Goal: Task Accomplishment & Management: Manage account settings

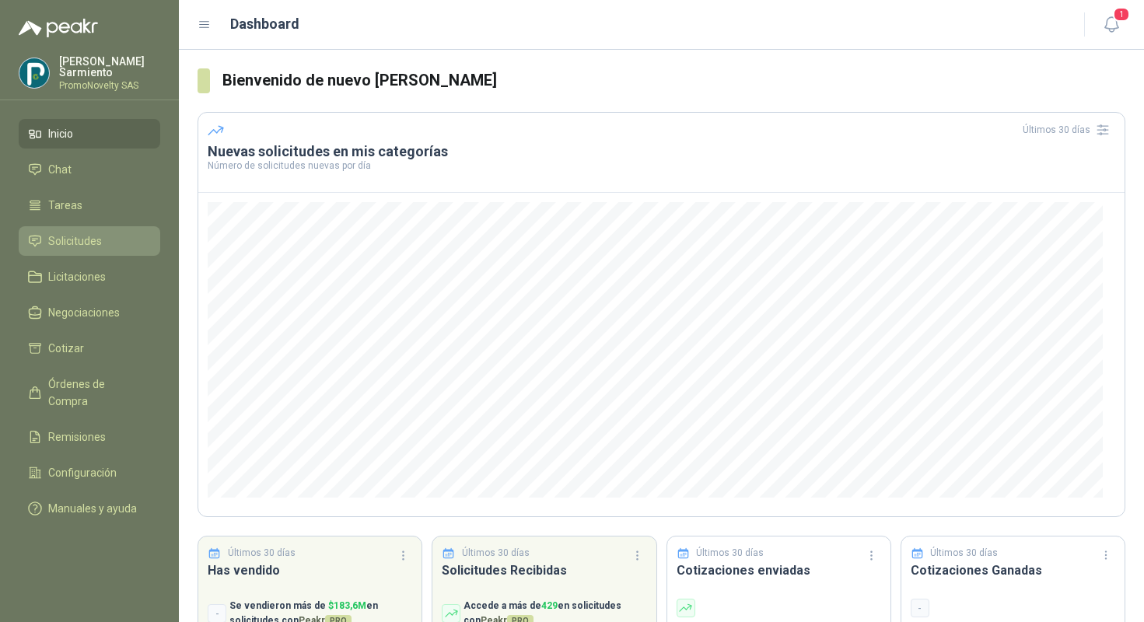
click at [98, 247] on span "Solicitudes" at bounding box center [75, 241] width 54 height 17
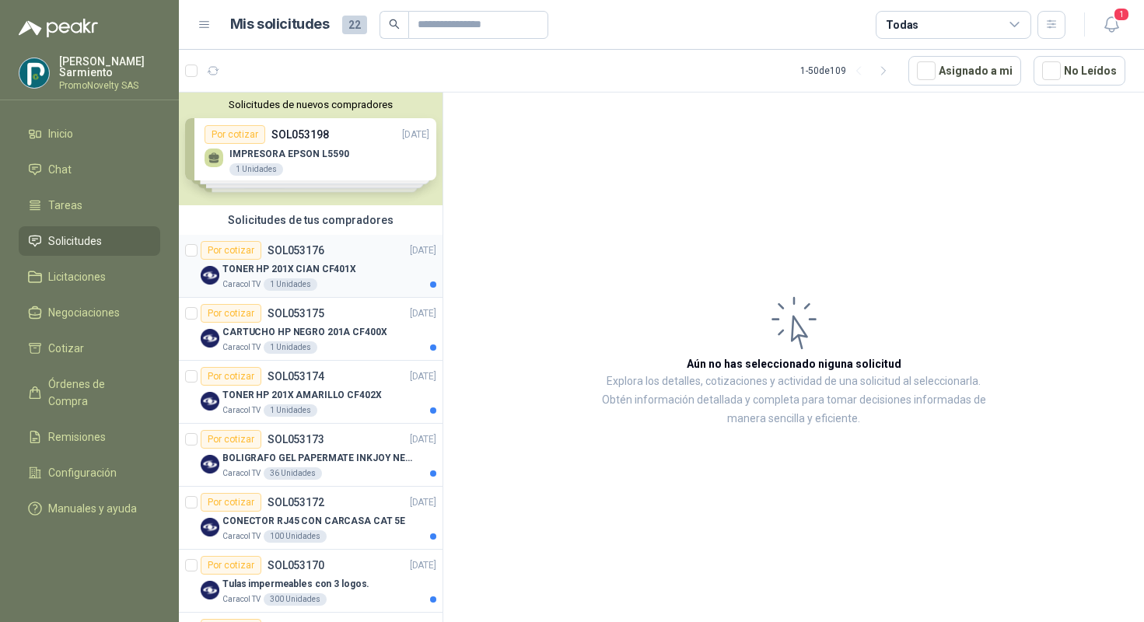
click at [362, 273] on div "TONER HP 201X CIAN CF401X" at bounding box center [330, 269] width 214 height 19
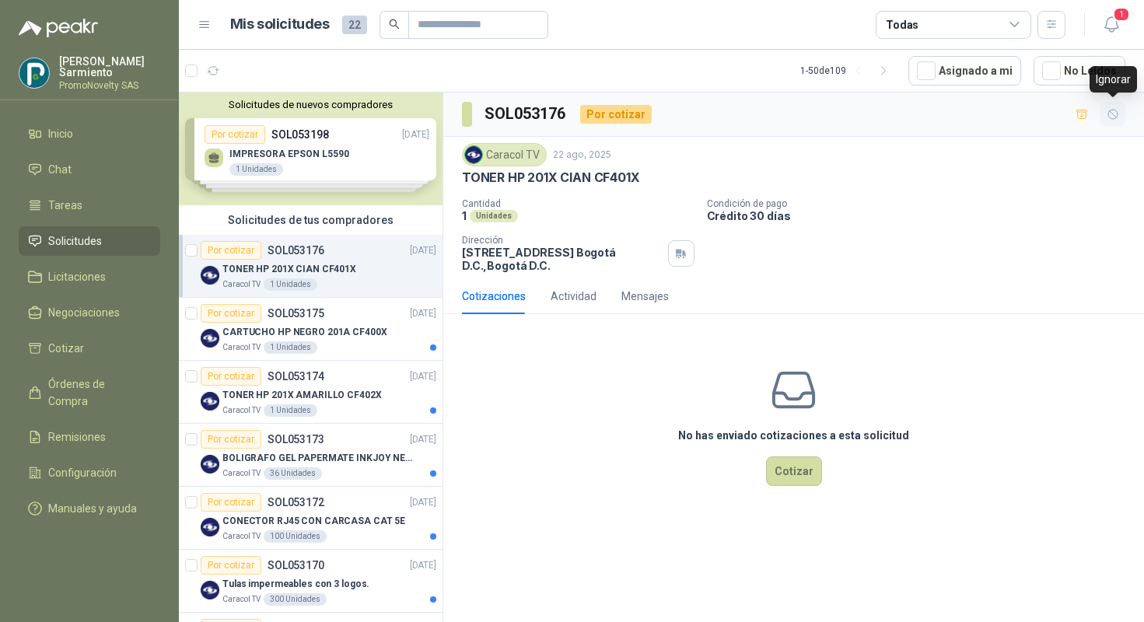
click at [1118, 121] on icon "button" at bounding box center [1113, 114] width 13 height 13
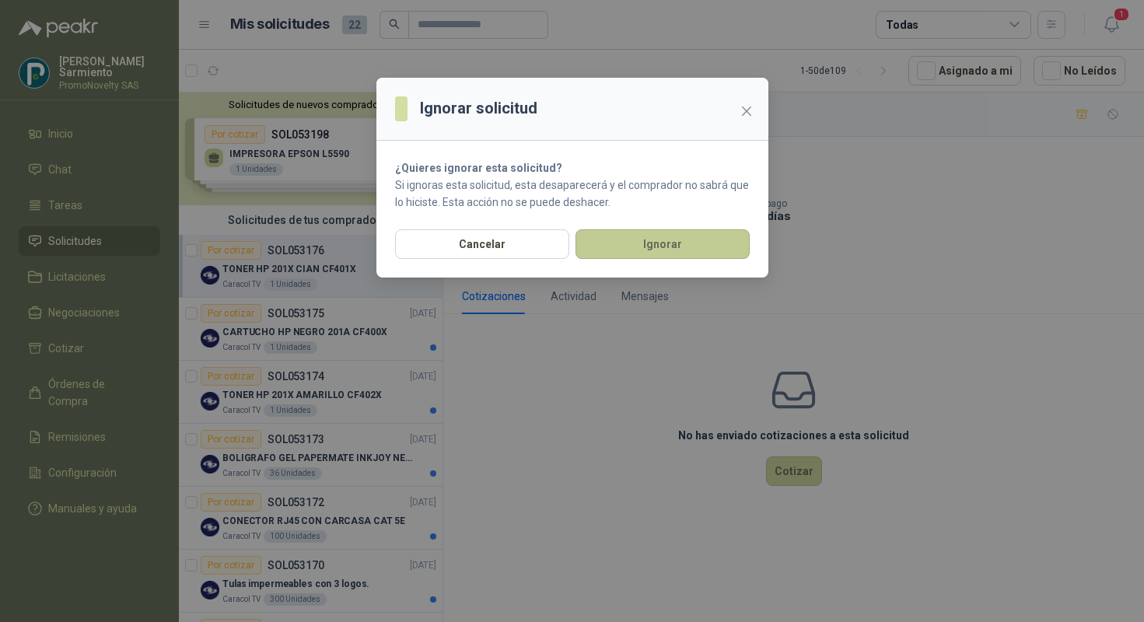
click at [629, 249] on button "Ignorar" at bounding box center [663, 245] width 174 height 30
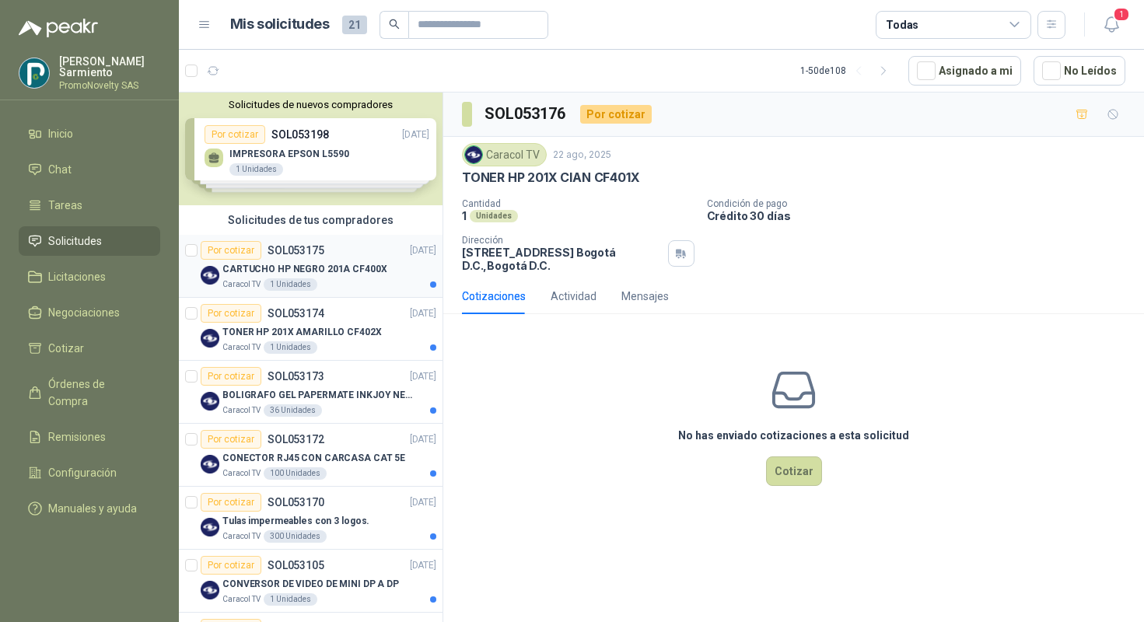
click at [370, 274] on p "CARTUCHO HP NEGRO 201A CF400X" at bounding box center [305, 269] width 165 height 15
click at [1119, 112] on icon "button" at bounding box center [1113, 114] width 13 height 13
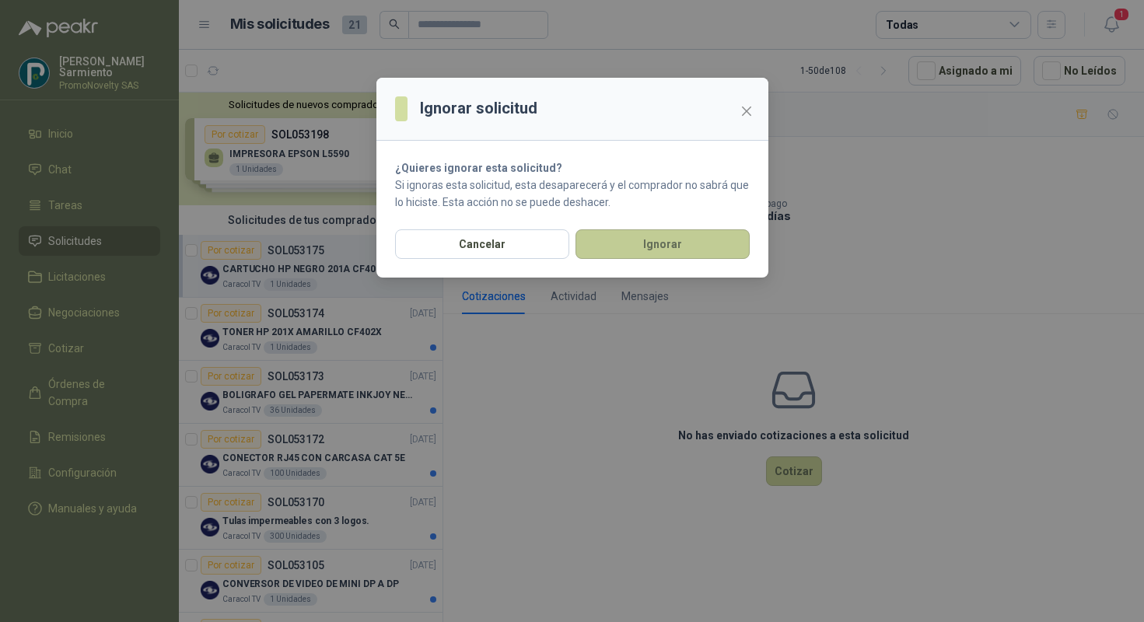
click at [656, 248] on button "Ignorar" at bounding box center [663, 245] width 174 height 30
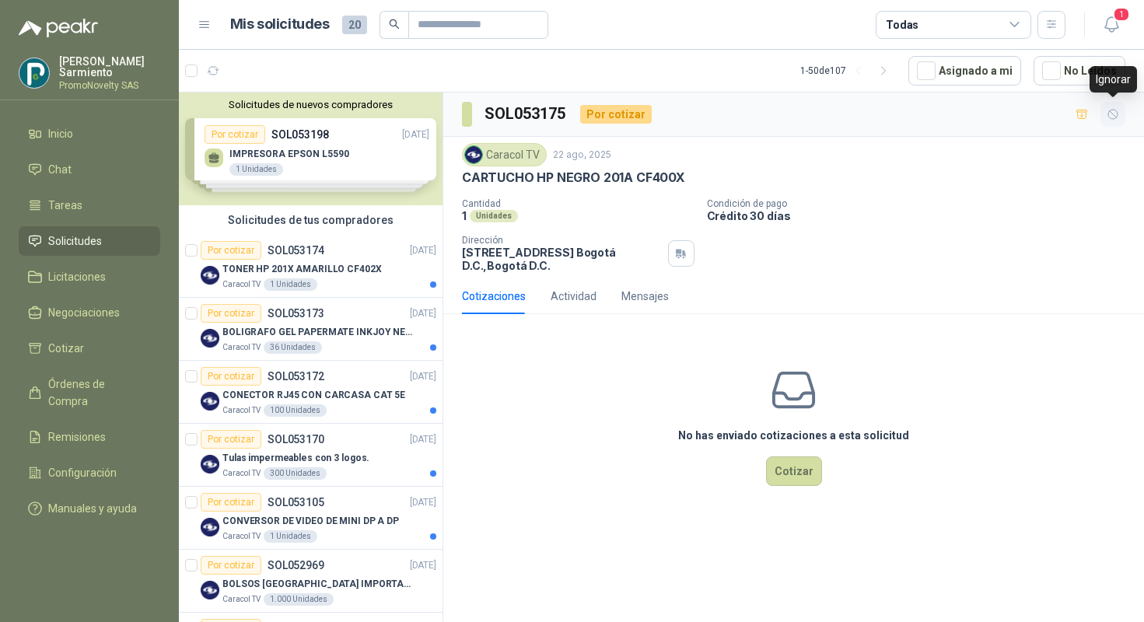
click at [1109, 112] on icon "button" at bounding box center [1113, 114] width 13 height 13
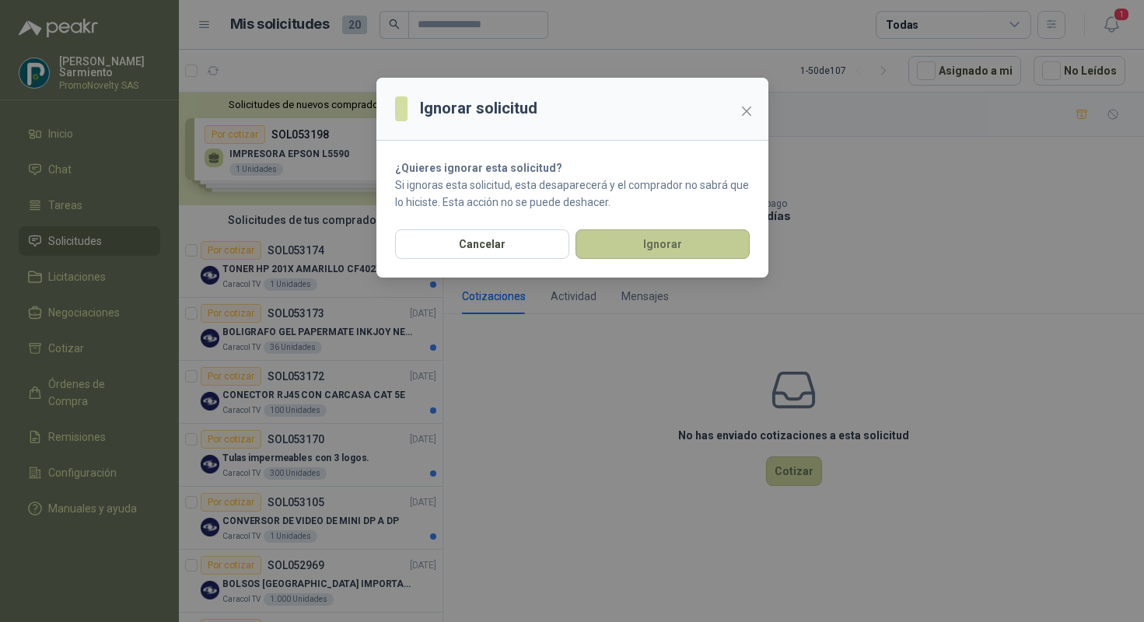
click at [694, 247] on button "Ignorar" at bounding box center [663, 245] width 174 height 30
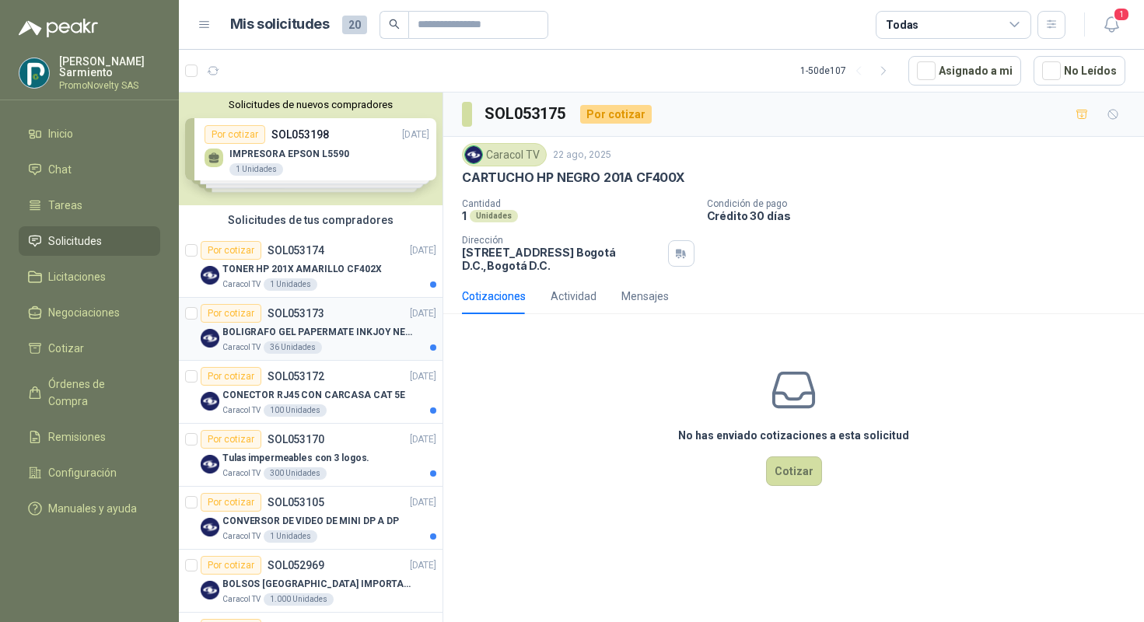
click at [345, 325] on p "BOLIGRAFO GEL PAPERMATE INKJOY NEGRO" at bounding box center [320, 332] width 194 height 15
click at [563, 299] on div "Actividad" at bounding box center [574, 296] width 46 height 17
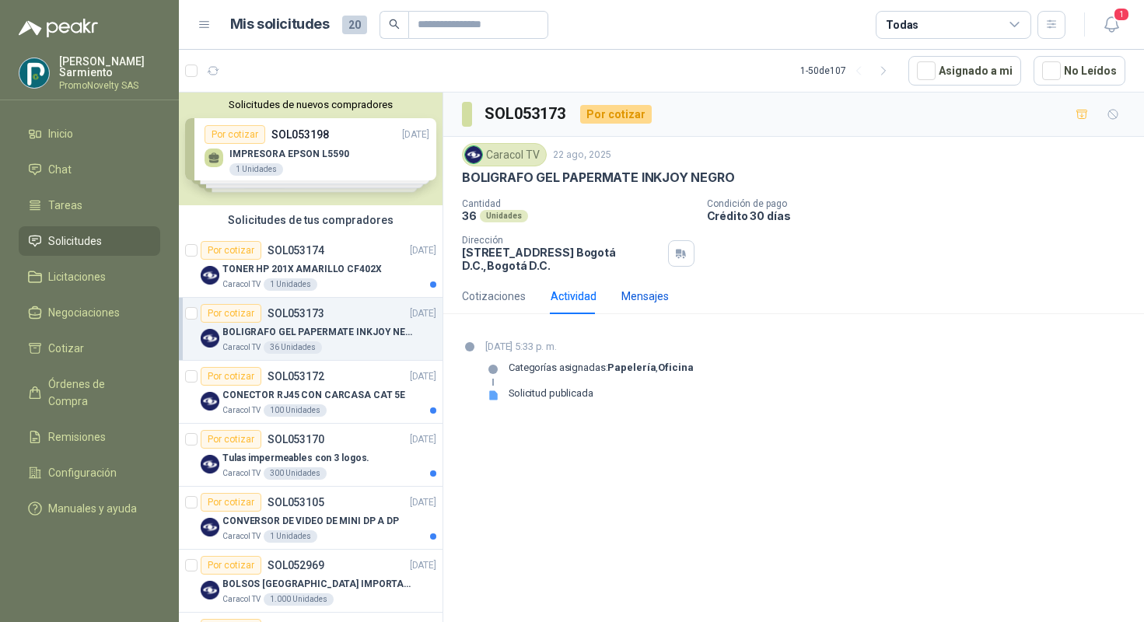
click at [652, 298] on div "Mensajes" at bounding box center [645, 296] width 47 height 17
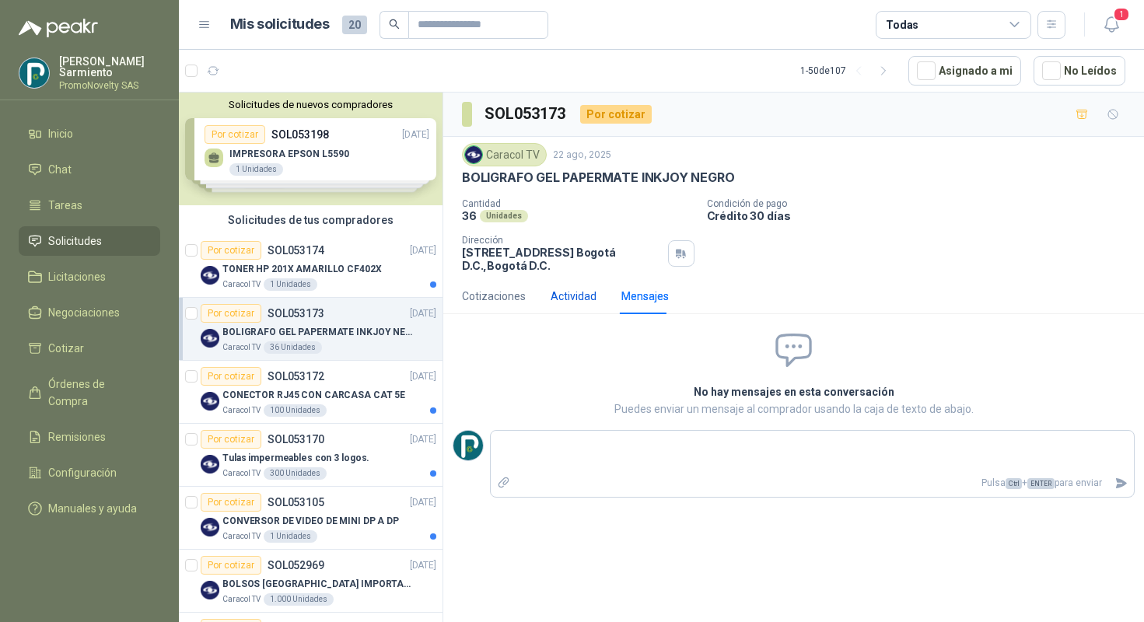
click at [563, 295] on div "Actividad" at bounding box center [574, 296] width 46 height 17
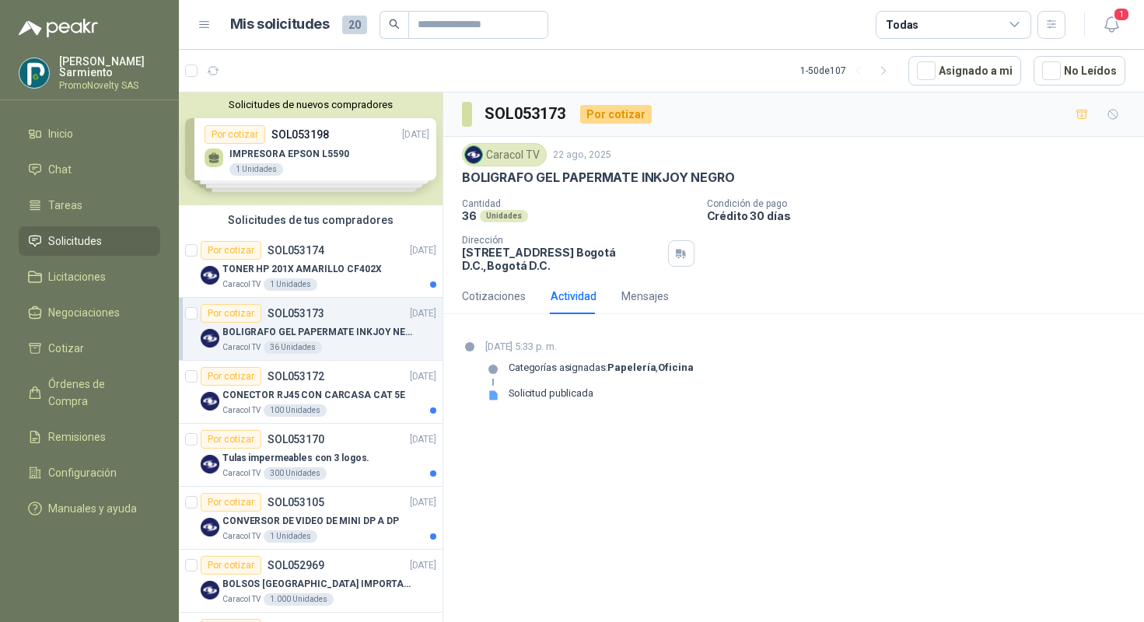
click at [525, 390] on div "Solicitud publicada" at bounding box center [551, 393] width 85 height 12
click at [505, 296] on div "Cotizaciones" at bounding box center [494, 296] width 64 height 17
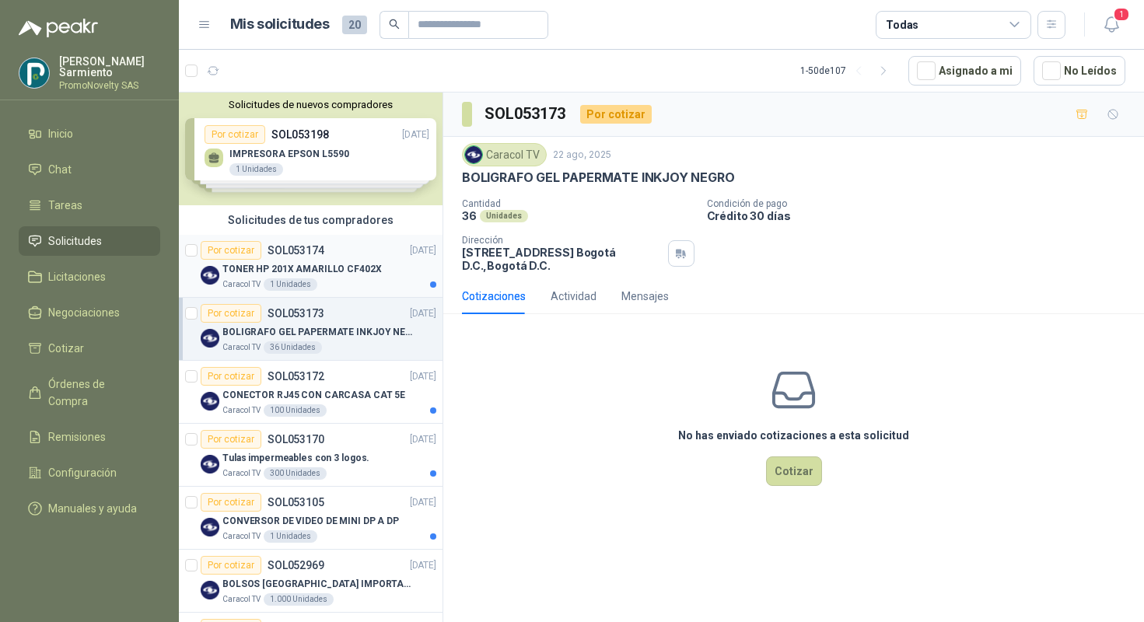
click at [275, 286] on div "1 Unidades" at bounding box center [291, 285] width 54 height 12
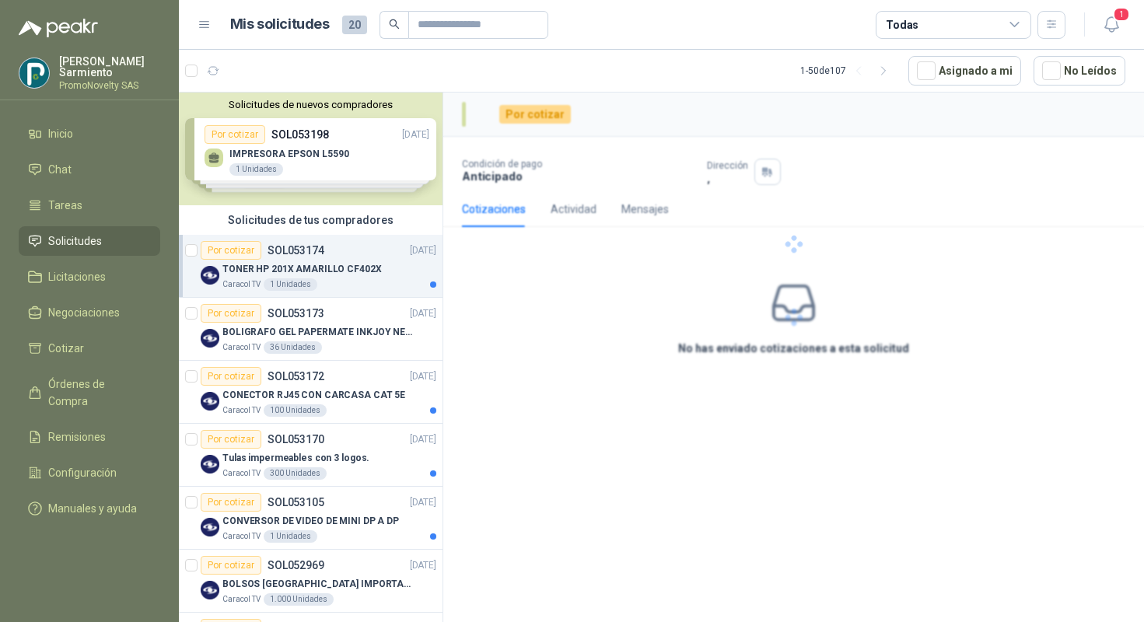
click at [331, 263] on p "TONER HP 201X AMARILLO CF402X" at bounding box center [302, 269] width 159 height 15
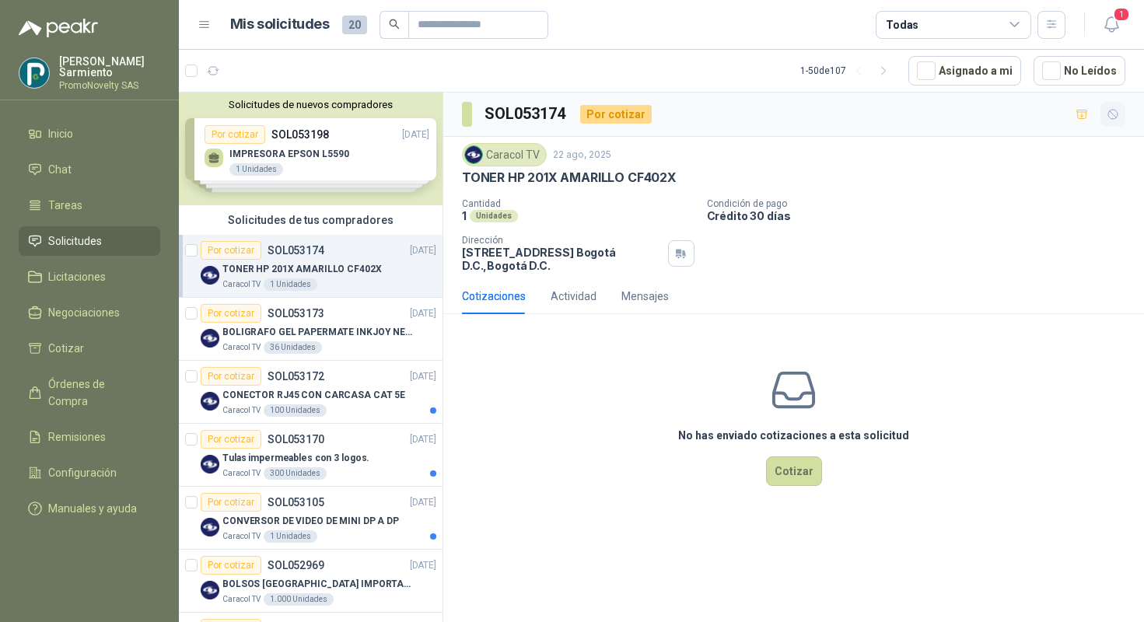
click at [1105, 114] on button "button" at bounding box center [1113, 114] width 25 height 25
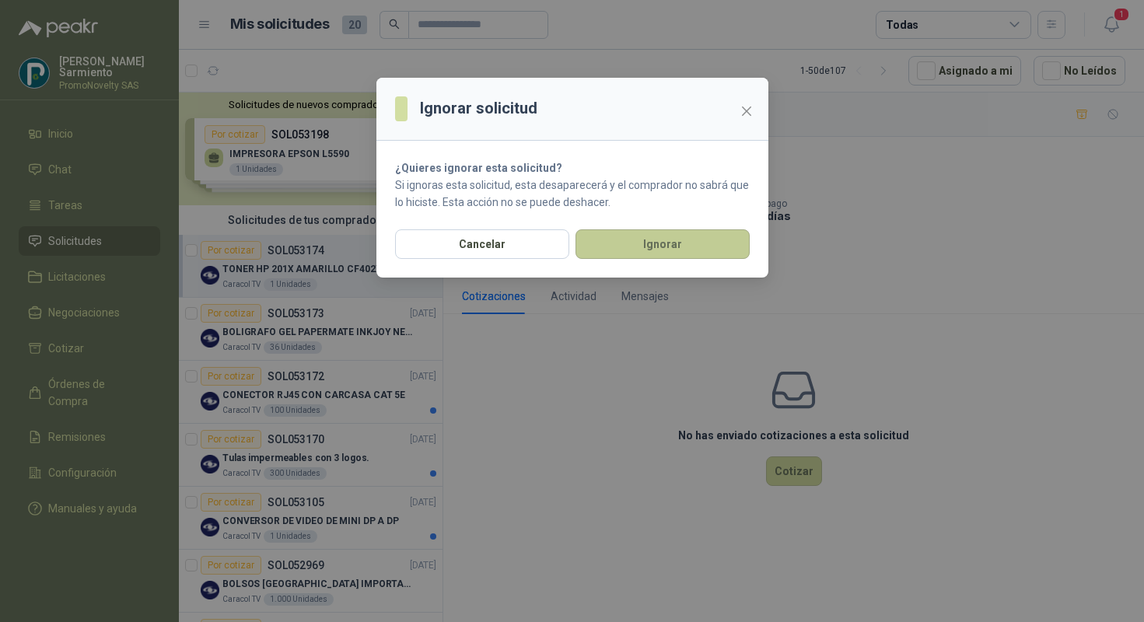
click at [616, 257] on button "Ignorar" at bounding box center [663, 245] width 174 height 30
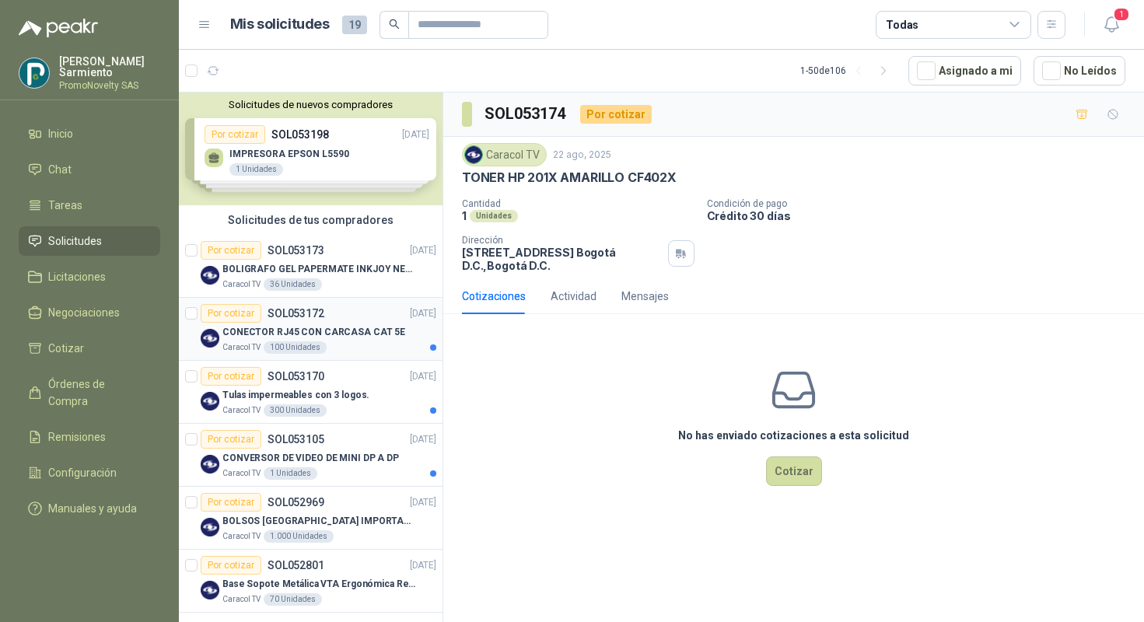
click at [345, 333] on p "CONECTOR RJ45 CON CARCASA CAT 5E" at bounding box center [314, 332] width 183 height 15
click at [1115, 115] on icon "button" at bounding box center [1113, 114] width 9 height 9
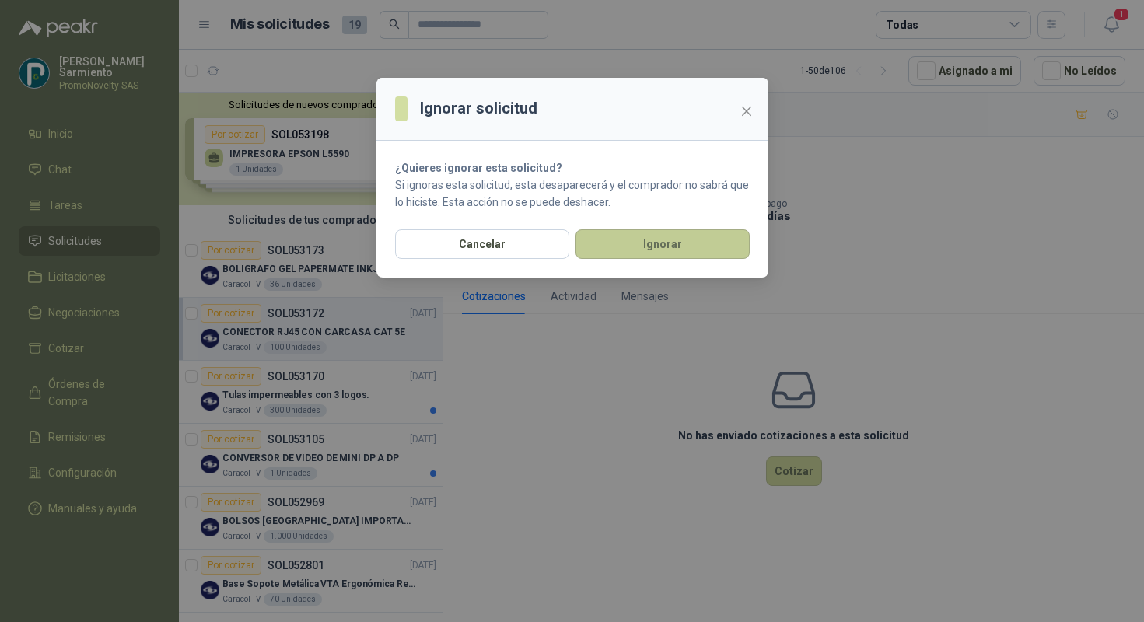
click at [650, 237] on button "Ignorar" at bounding box center [663, 245] width 174 height 30
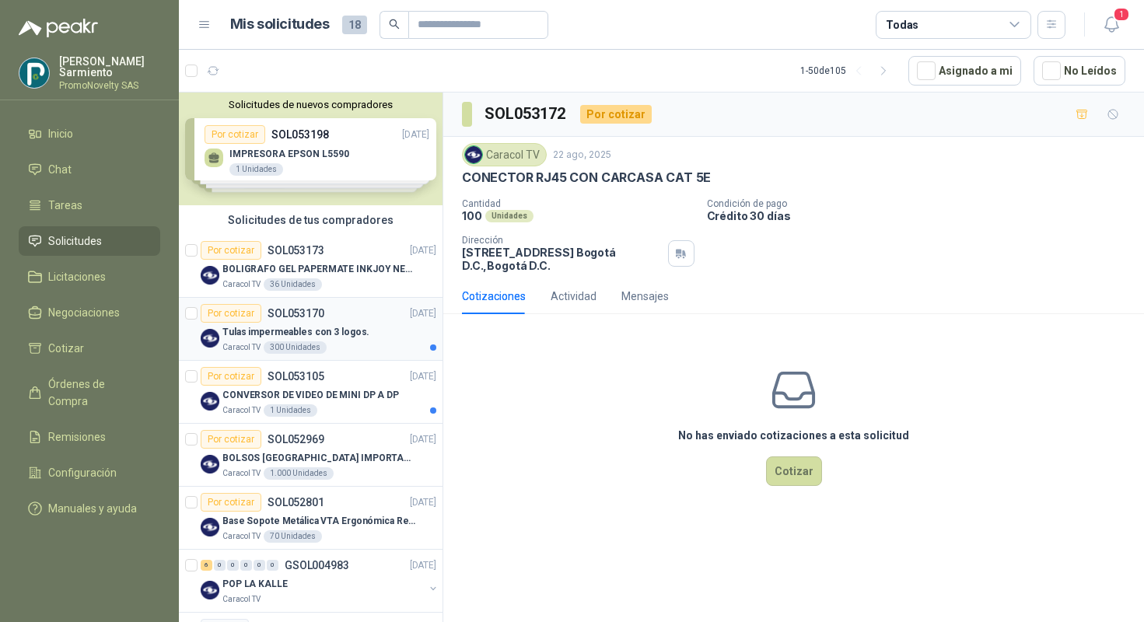
click at [351, 333] on p "Tulas impermeables con 3 logos." at bounding box center [296, 332] width 147 height 15
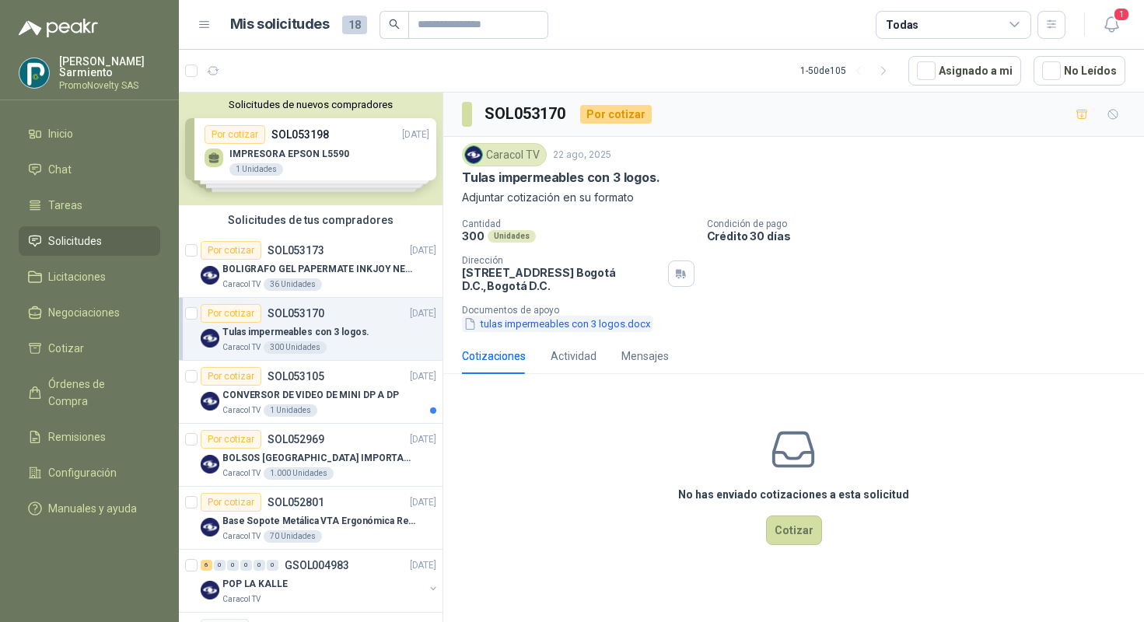
click at [579, 328] on button "tulas impermeables con 3 logos.docx" at bounding box center [557, 324] width 191 height 16
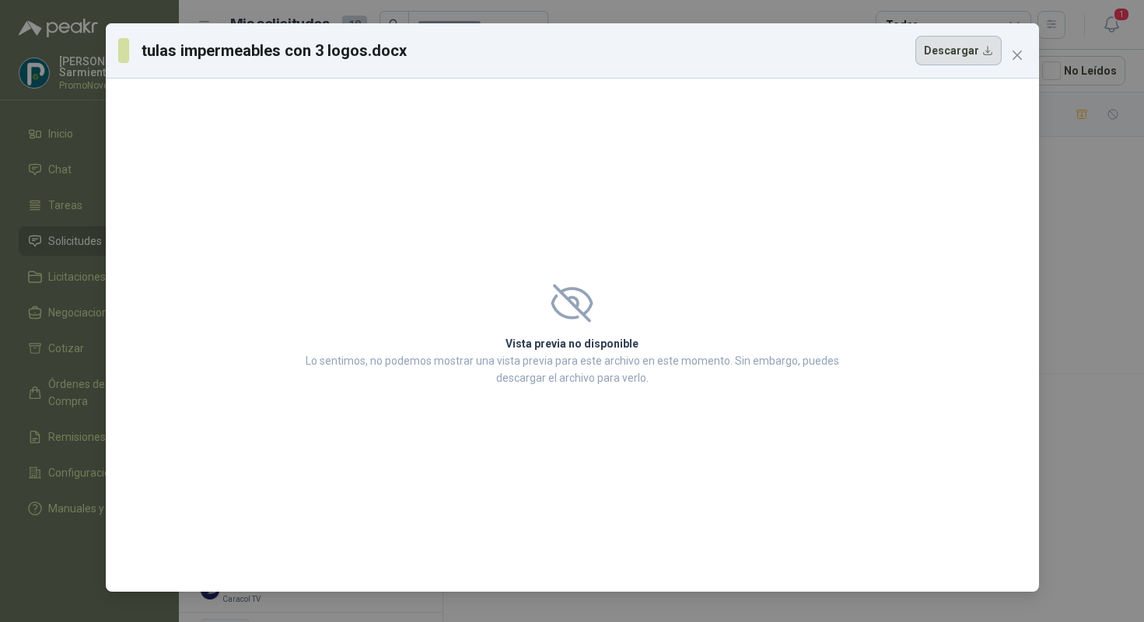
click at [960, 54] on button "Descargar" at bounding box center [959, 51] width 86 height 30
click at [1011, 51] on span "Close" at bounding box center [1017, 55] width 25 height 12
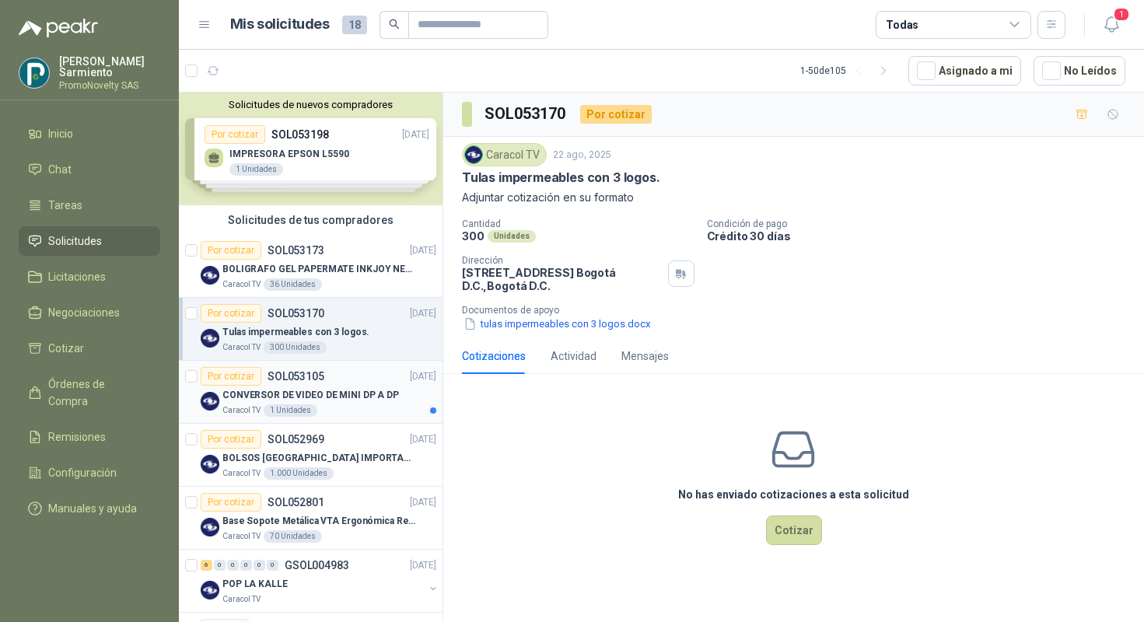
click at [358, 405] on div "Caracol TV 1 Unidades" at bounding box center [330, 411] width 214 height 12
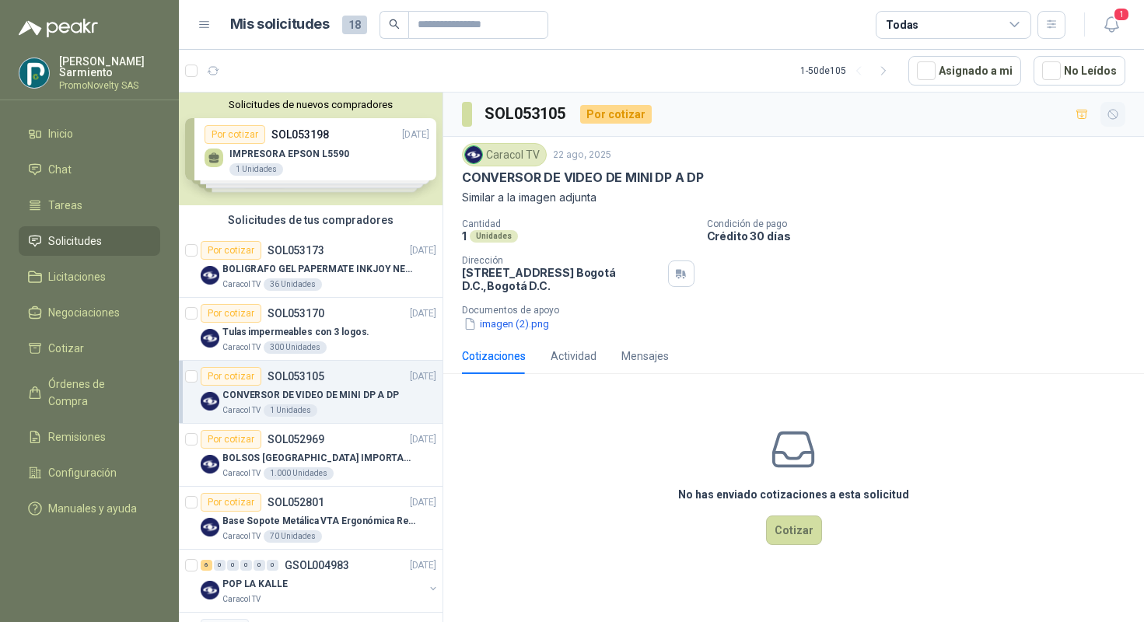
click at [1115, 103] on button "button" at bounding box center [1113, 114] width 25 height 25
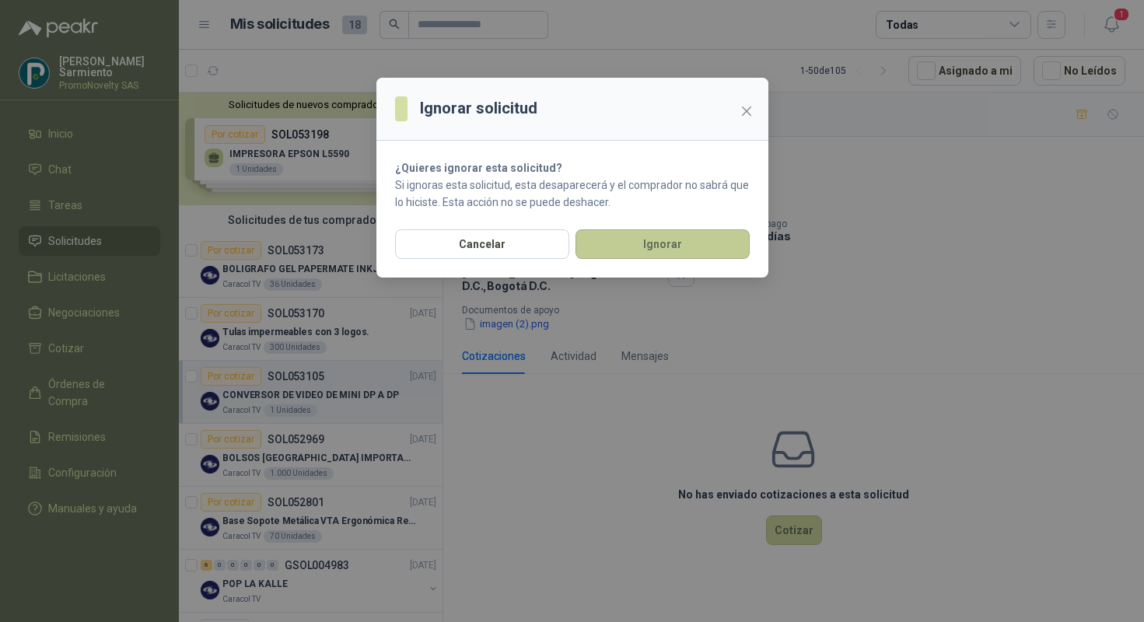
click at [650, 244] on button "Ignorar" at bounding box center [663, 245] width 174 height 30
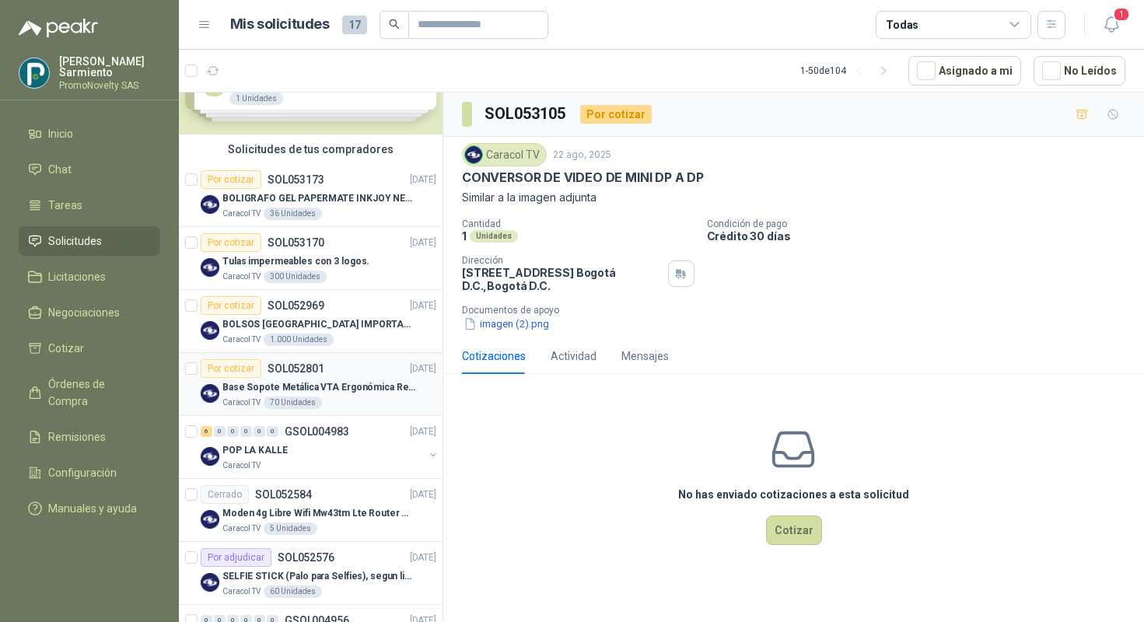
scroll to position [84, 0]
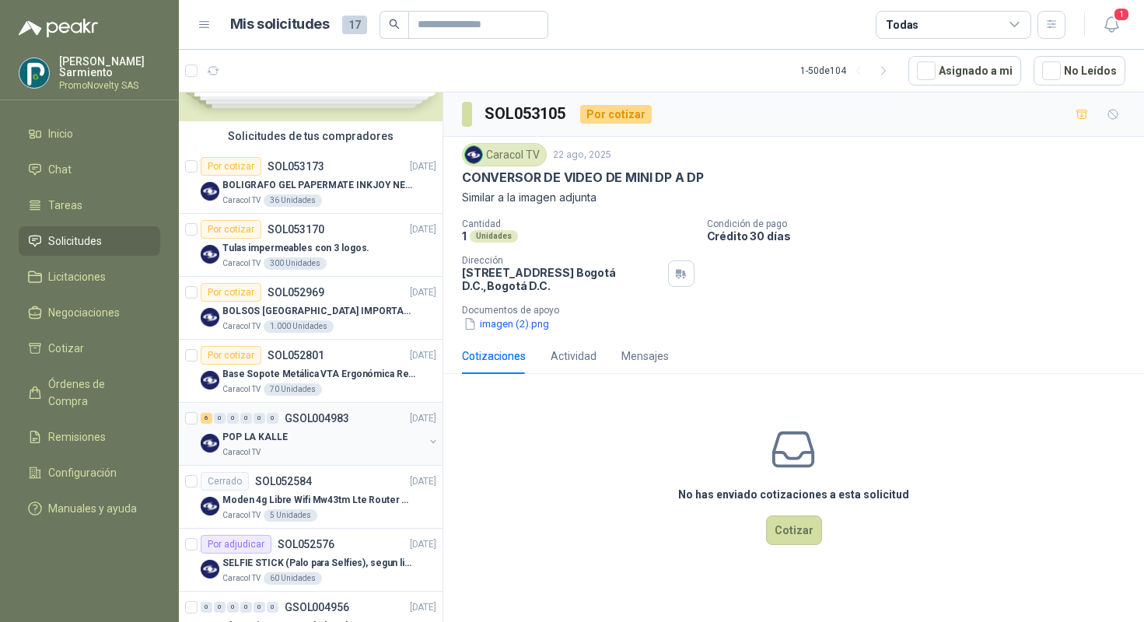
click at [328, 442] on div "POP LA KALLE" at bounding box center [324, 437] width 202 height 19
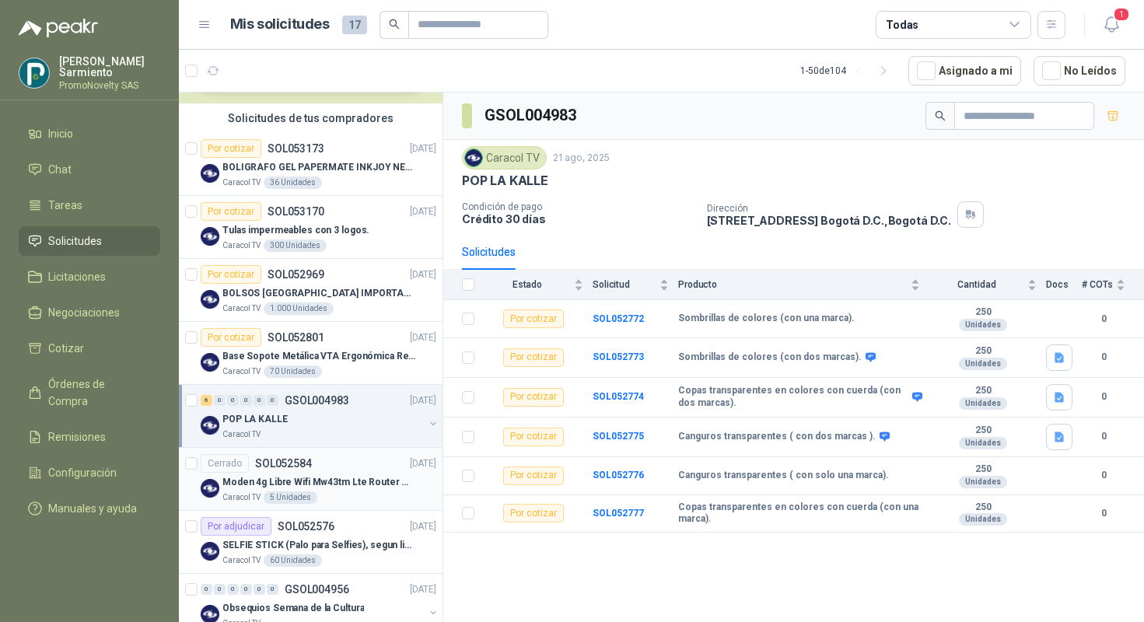
scroll to position [112, 0]
